Goal: Information Seeking & Learning: Learn about a topic

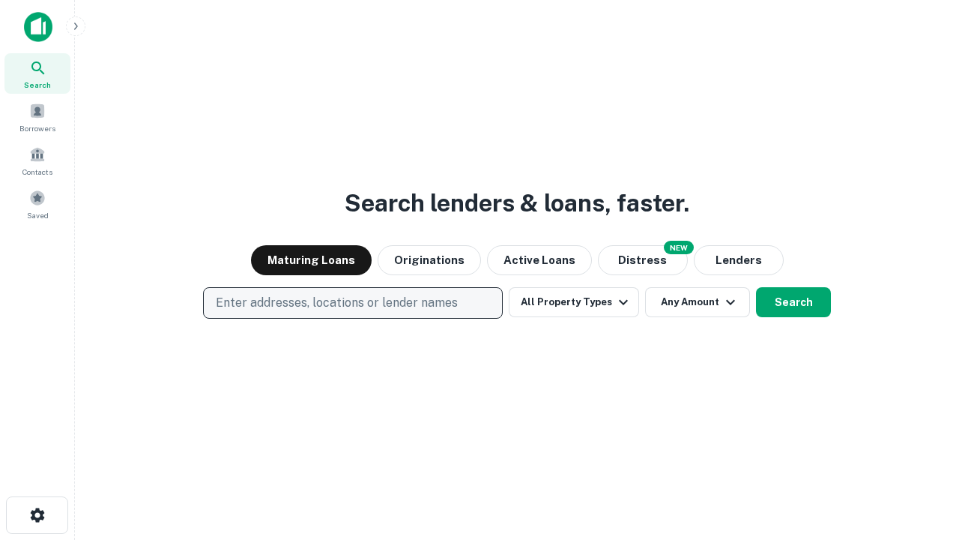
click at [352, 303] on p "Enter addresses, locations or lender names" at bounding box center [337, 303] width 242 height 18
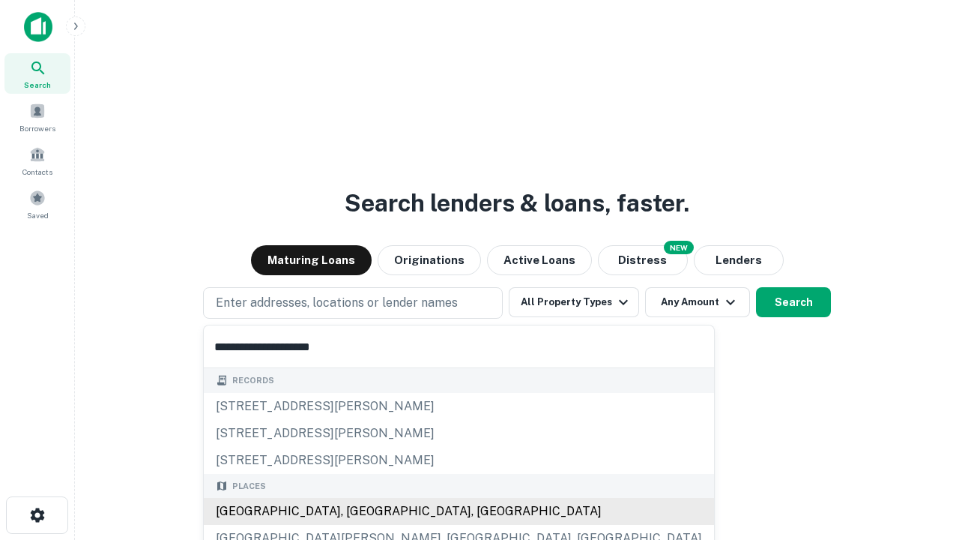
click at [358, 511] on div "Santa Monica, CA, USA" at bounding box center [459, 511] width 510 height 27
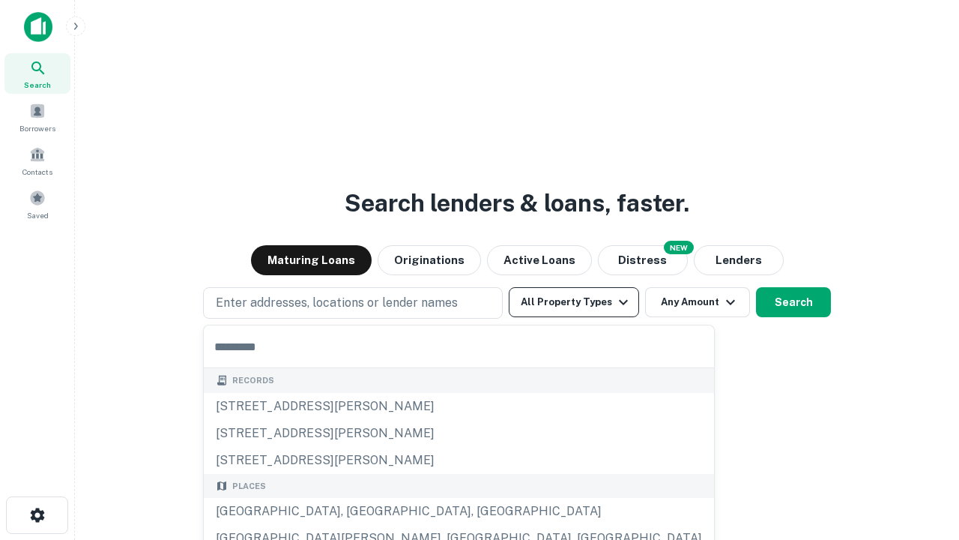
click at [574, 302] on button "All Property Types" at bounding box center [574, 302] width 130 height 30
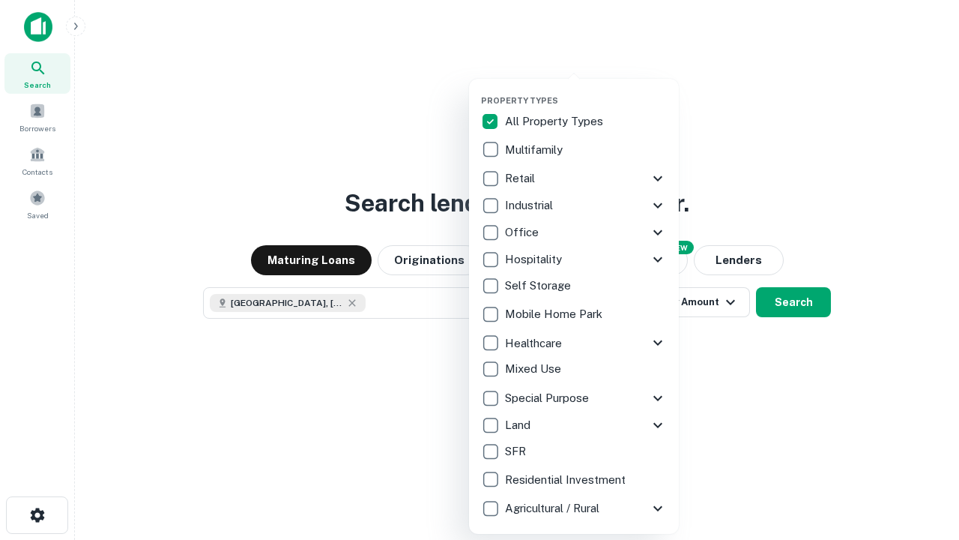
click at [586, 91] on button "button" at bounding box center [586, 91] width 210 height 1
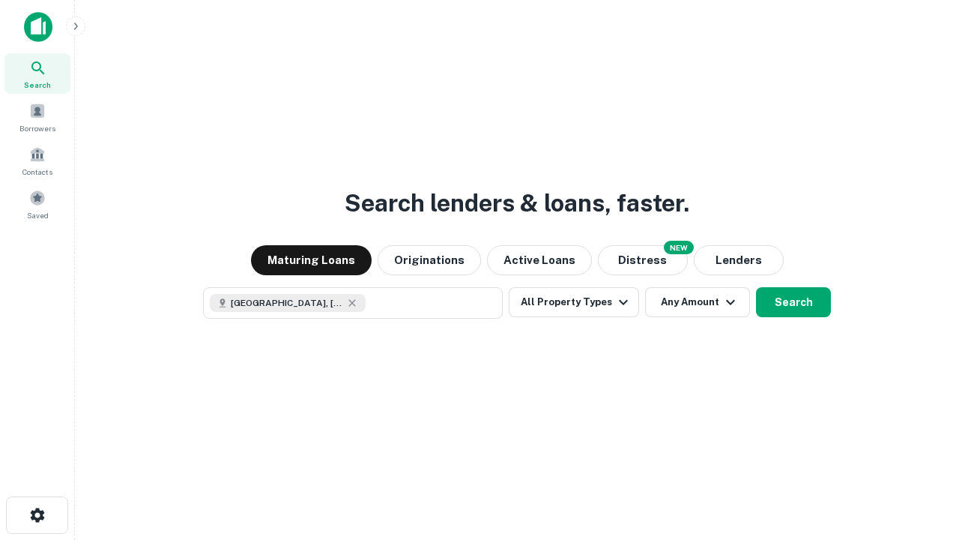
scroll to position [24, 0]
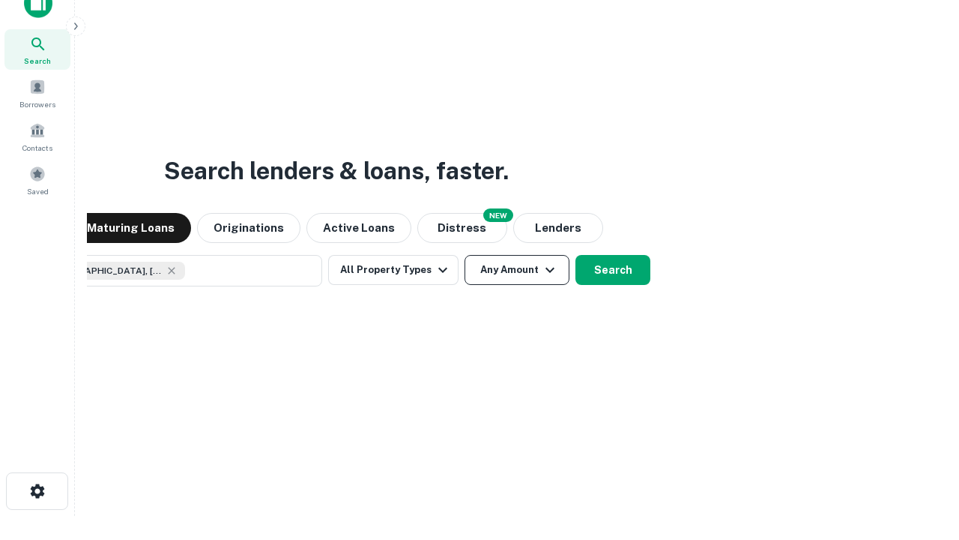
click at [465, 255] on button "Any Amount" at bounding box center [517, 270] width 105 height 30
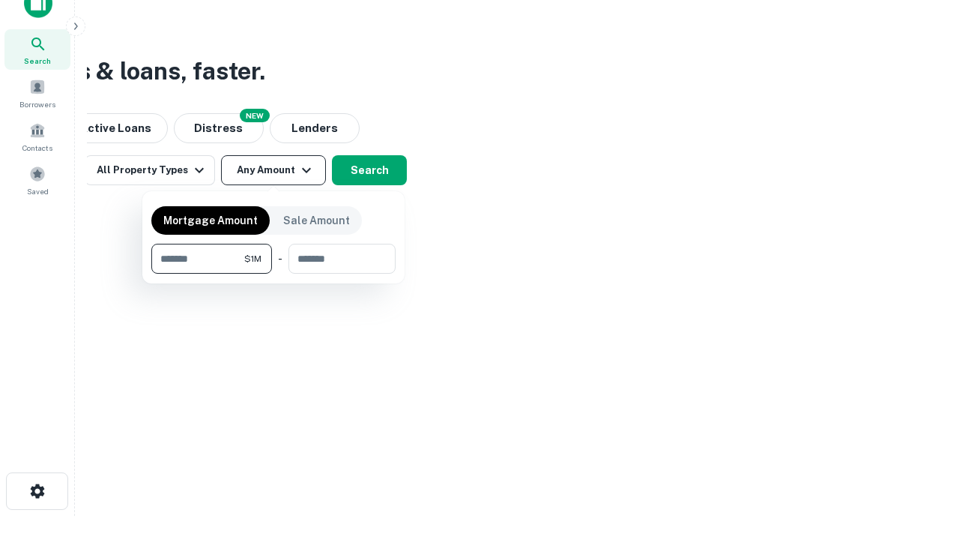
type input "*******"
click at [274, 274] on button "button" at bounding box center [273, 274] width 244 height 1
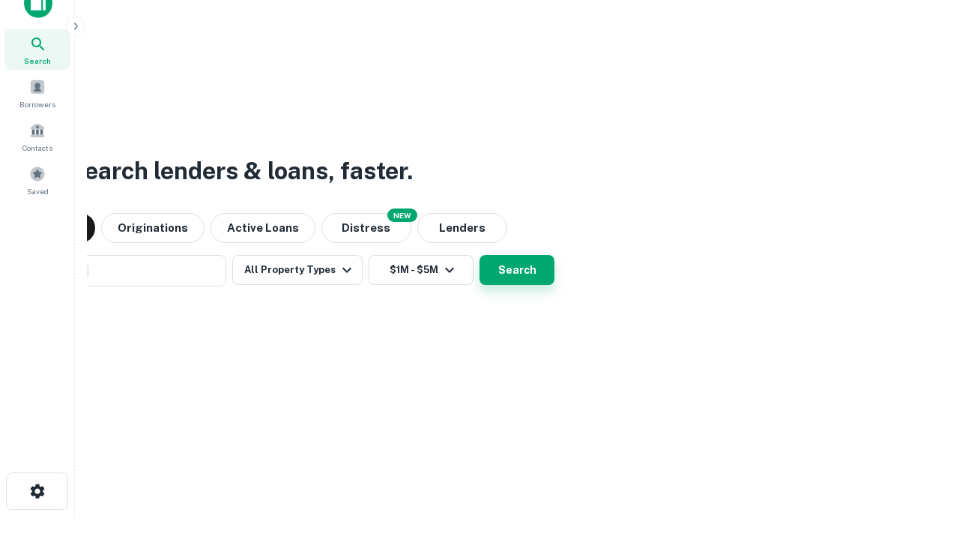
click at [480, 255] on button "Search" at bounding box center [517, 270] width 75 height 30
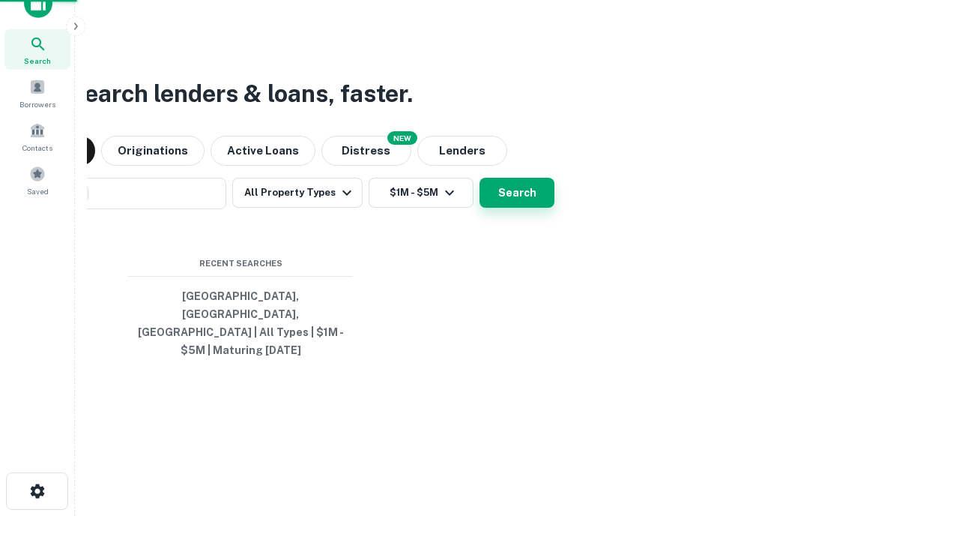
scroll to position [49, 424]
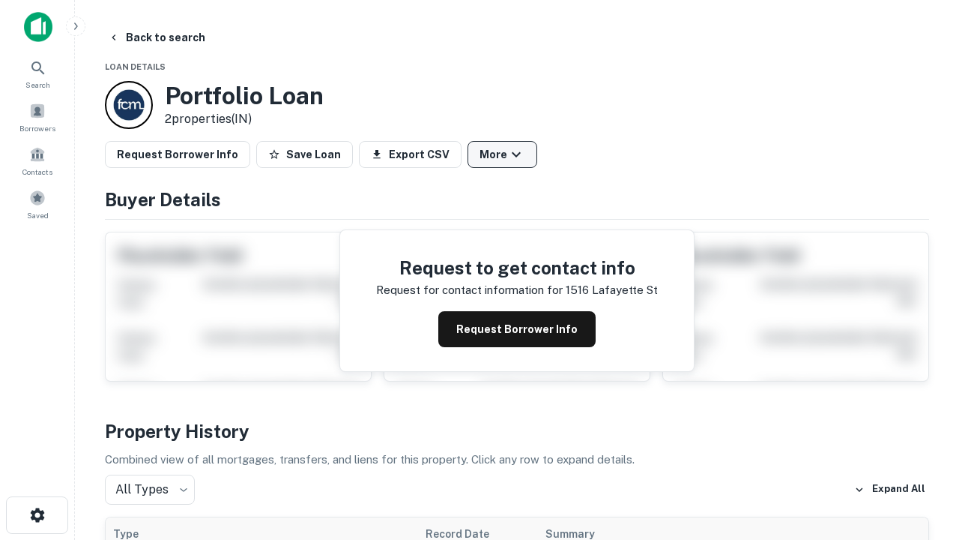
click at [502, 154] on button "More" at bounding box center [503, 154] width 70 height 27
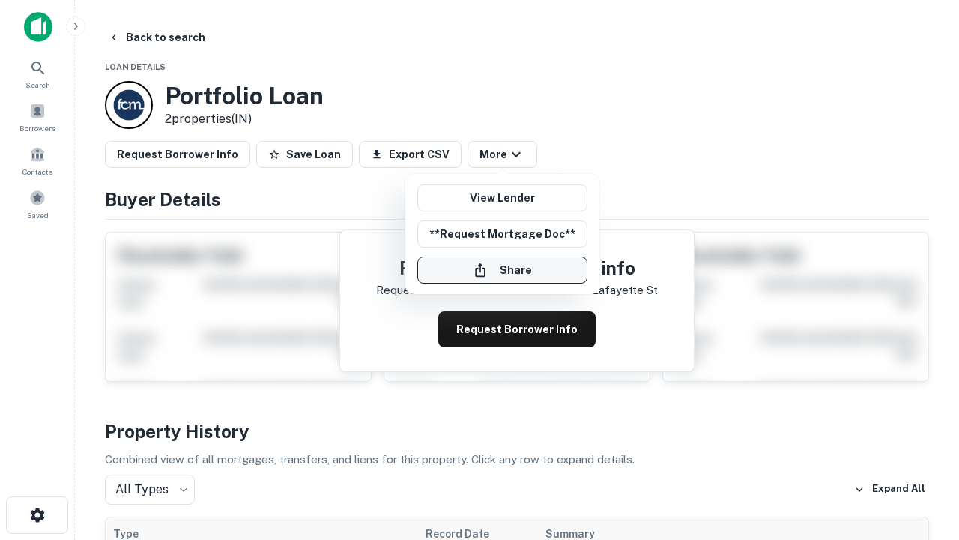
click at [502, 270] on button "Share" at bounding box center [502, 269] width 170 height 27
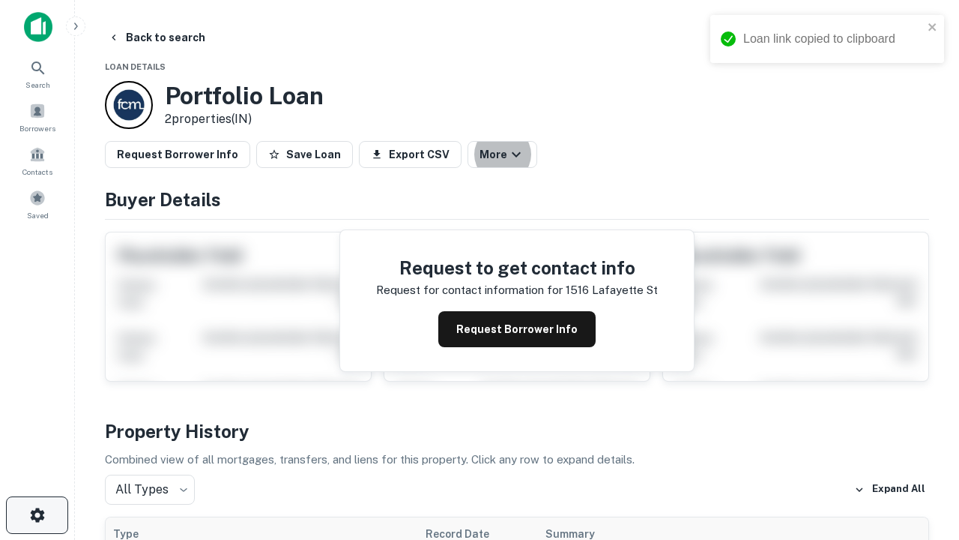
click at [37, 515] on icon "button" at bounding box center [37, 515] width 18 height 18
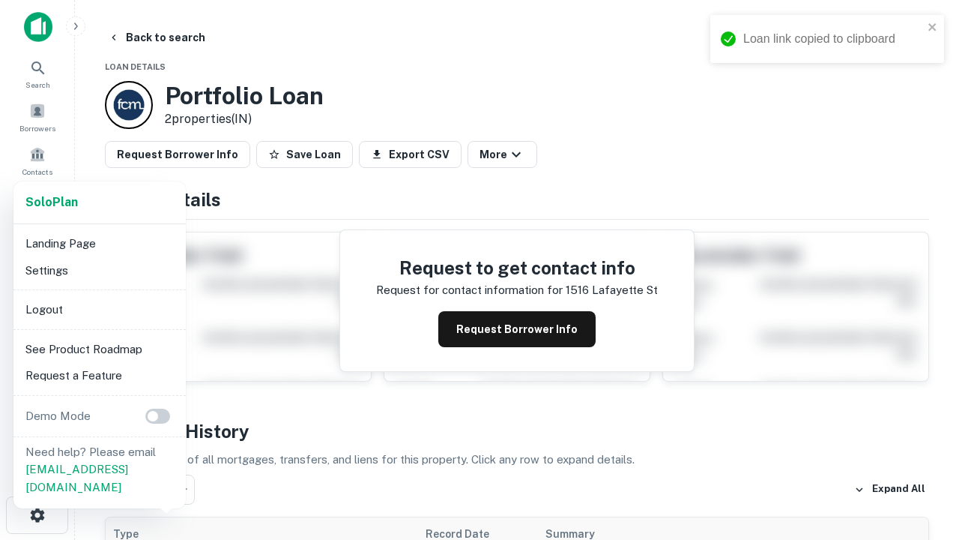
click at [99, 309] on li "Logout" at bounding box center [99, 309] width 160 height 27
